Goal: Task Accomplishment & Management: Use online tool/utility

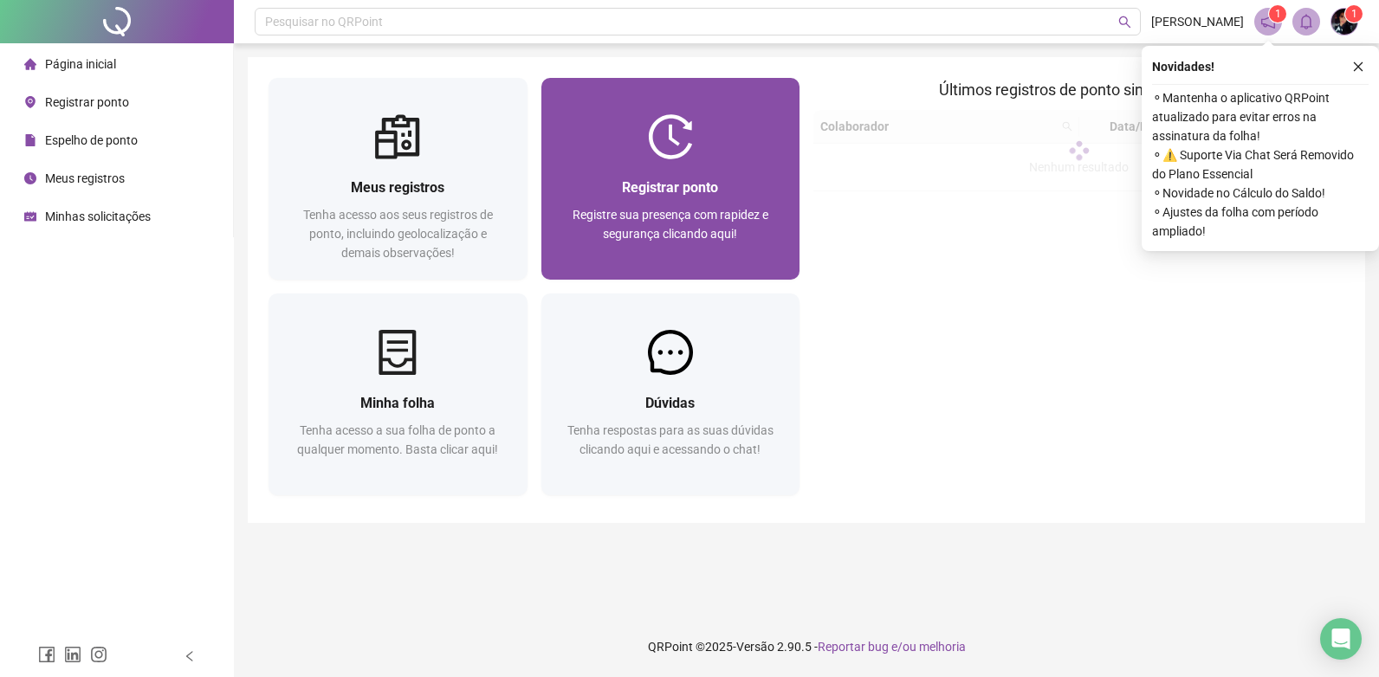
click at [702, 208] on span "Registre sua presença com rapidez e segurança clicando aqui!" at bounding box center [671, 224] width 196 height 33
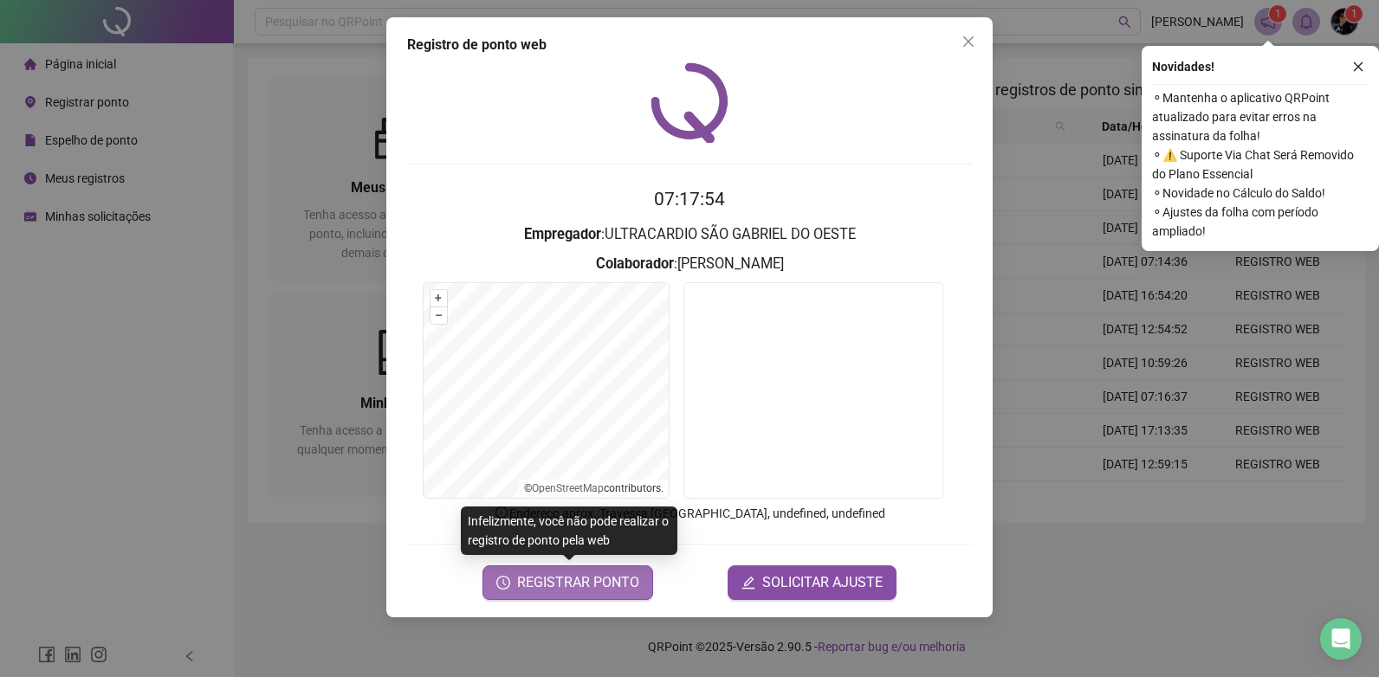
click at [601, 591] on span "REGISTRAR PONTO" at bounding box center [578, 583] width 122 height 21
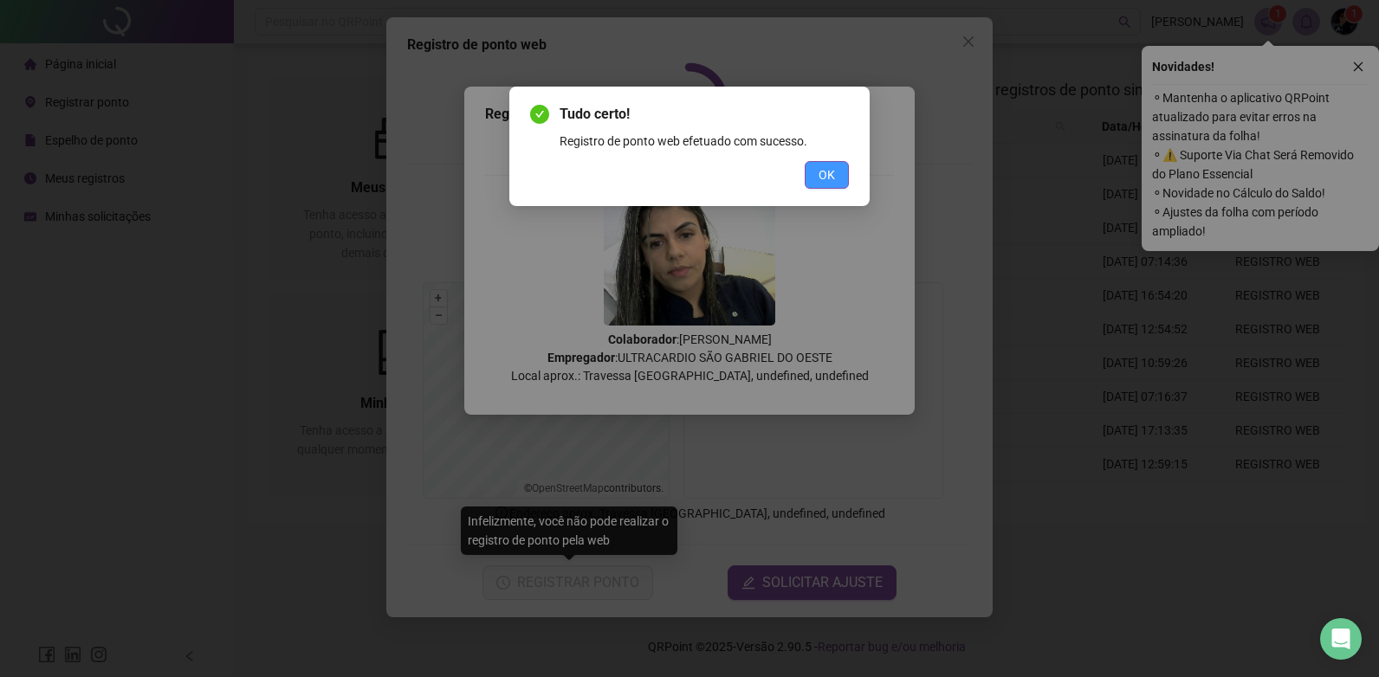
click at [831, 183] on span "OK" at bounding box center [827, 174] width 16 height 19
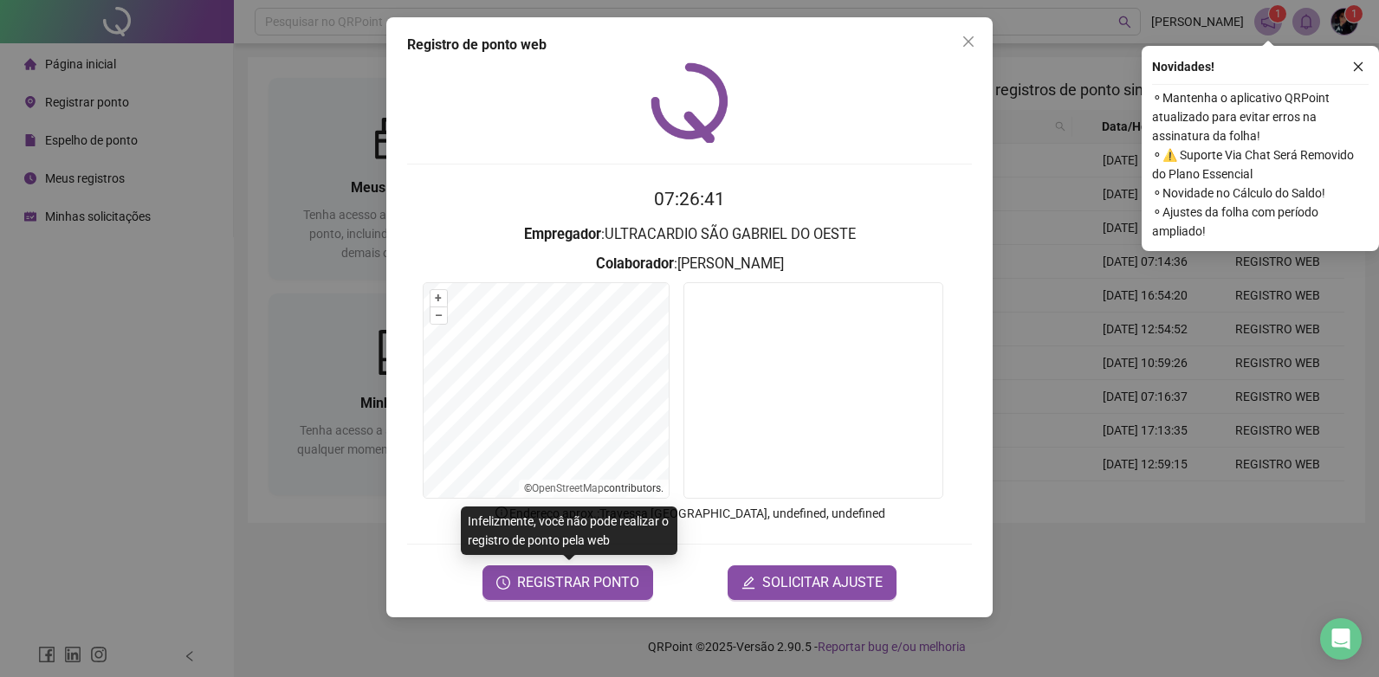
drag, startPoint x: 783, startPoint y: 160, endPoint x: 713, endPoint y: 217, distance: 90.5
click at [781, 165] on div "07:26:41 Empregador : ULTRACARDIO SÃO GABRIEL DO OESTE Colaborador : Ana Paula …" at bounding box center [689, 331] width 565 height 538
